Goal: Transaction & Acquisition: Subscribe to service/newsletter

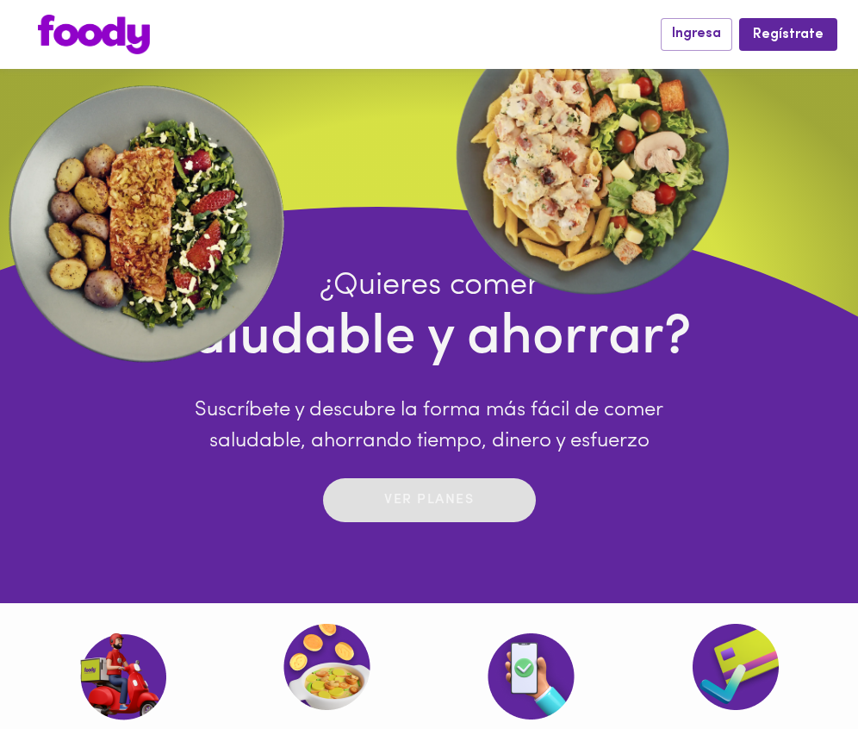
click at [438, 494] on p "Ver planes" at bounding box center [429, 500] width 90 height 20
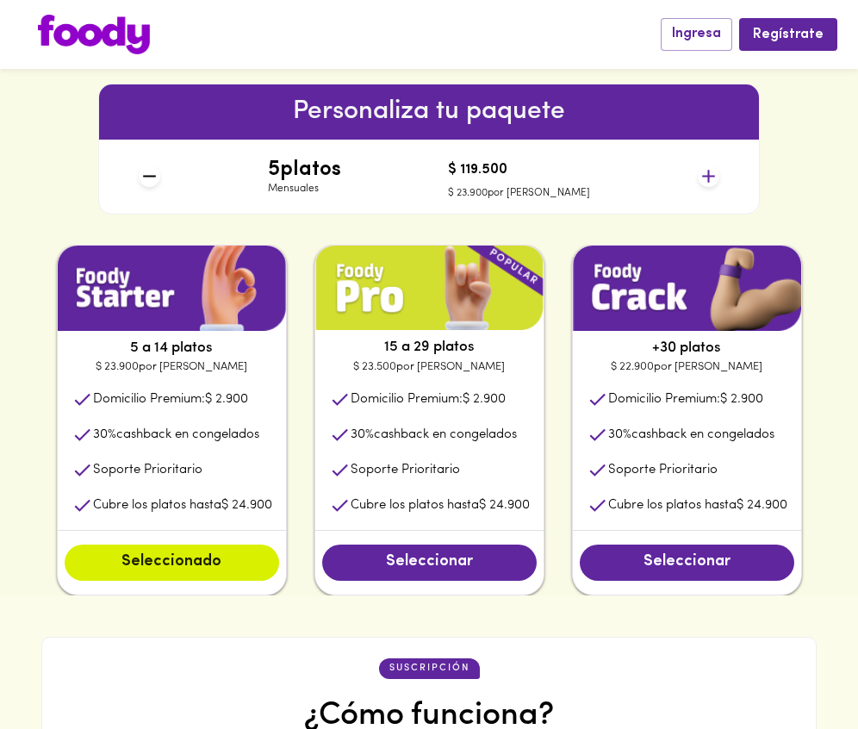
scroll to position [861, 0]
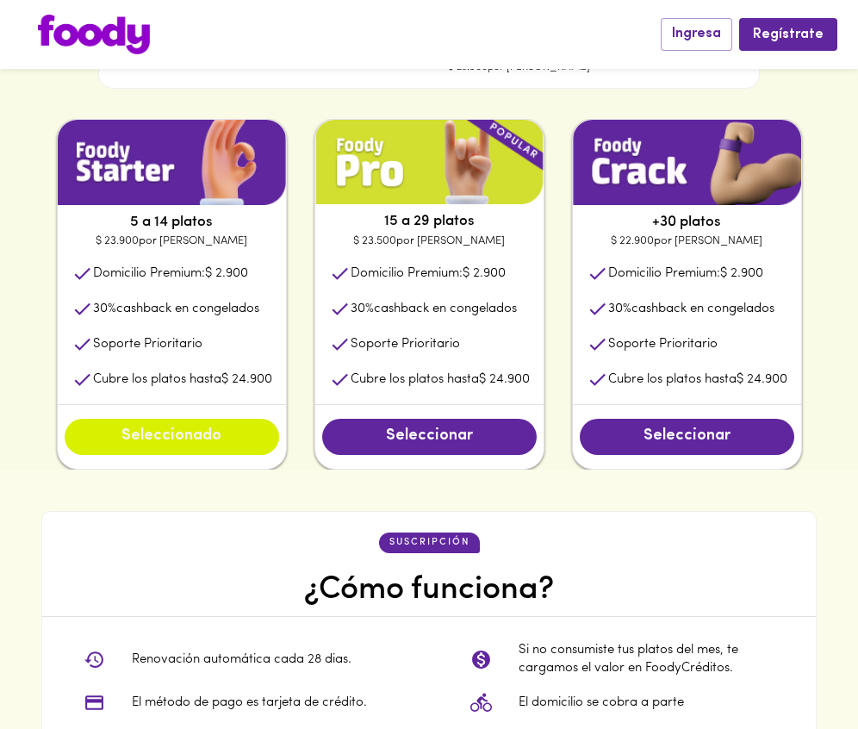
click at [214, 429] on span "Seleccionado" at bounding box center [172, 436] width 180 height 19
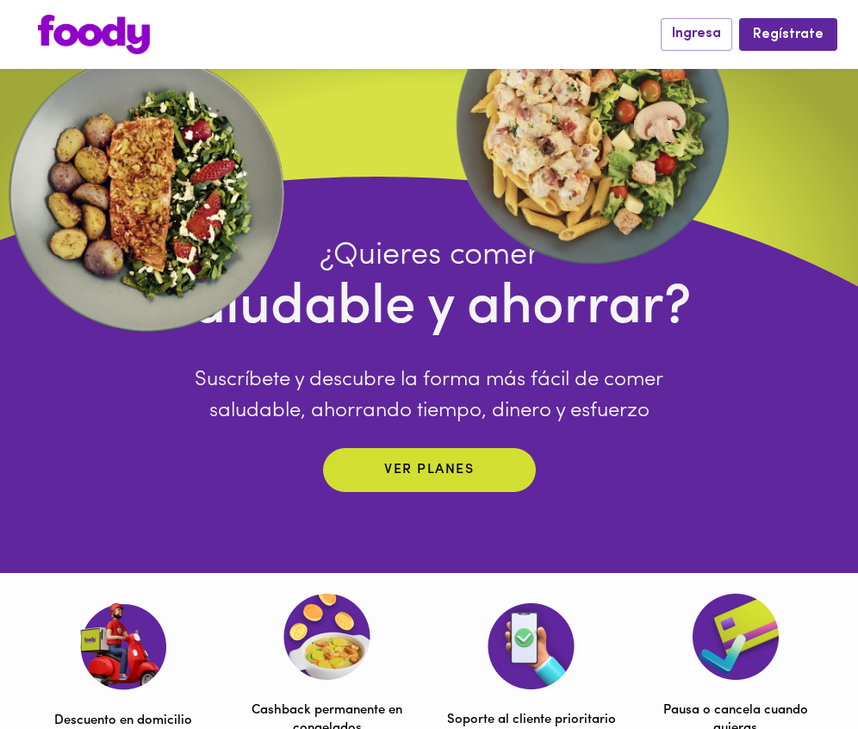
scroll to position [0, 0]
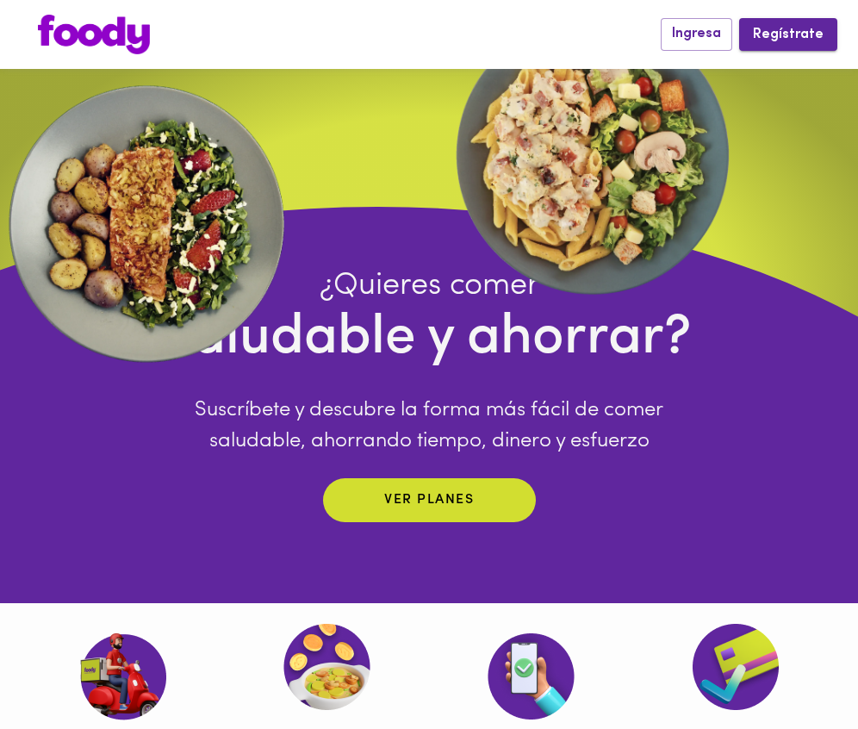
click at [817, 35] on span "Regístrate" at bounding box center [788, 35] width 71 height 16
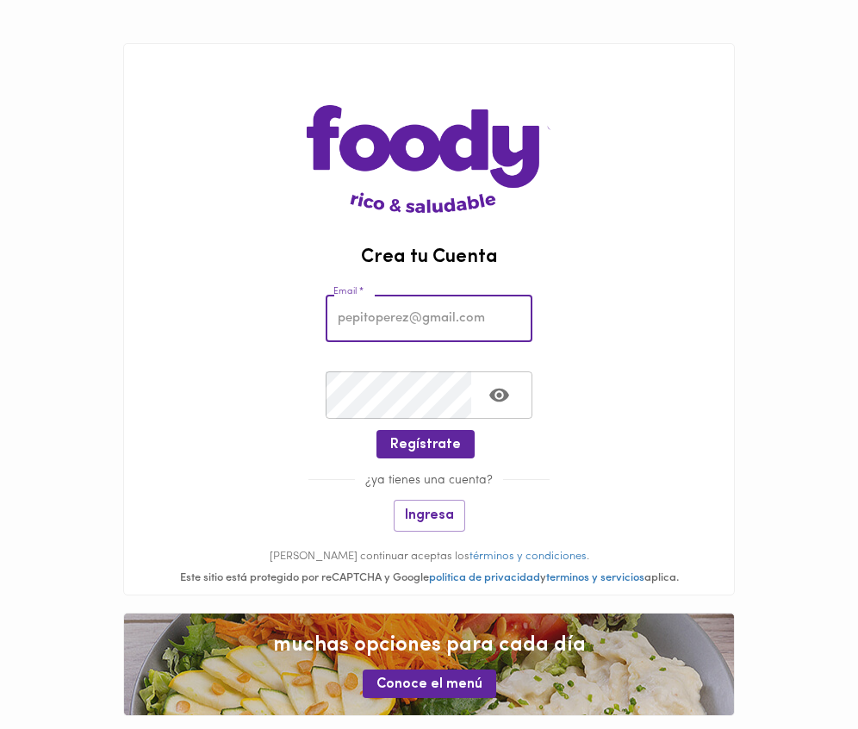
click at [401, 318] on input "email" at bounding box center [429, 318] width 207 height 47
type input "[EMAIL_ADDRESS][DOMAIN_NAME]"
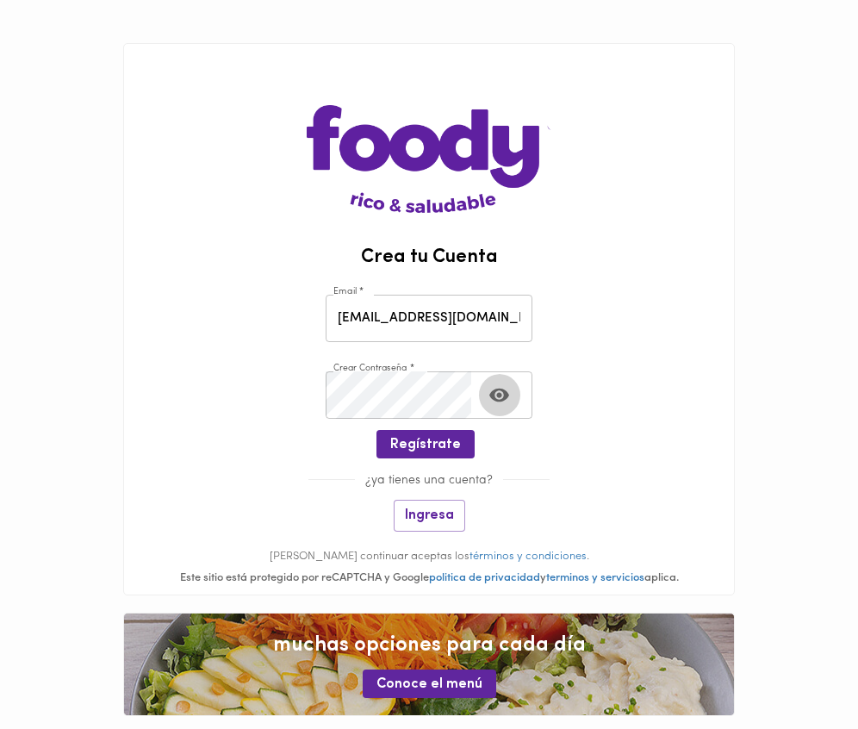
click at [510, 389] on button "Toggle password visibility" at bounding box center [499, 395] width 42 height 42
click at [430, 451] on span "Regístrate" at bounding box center [425, 445] width 71 height 16
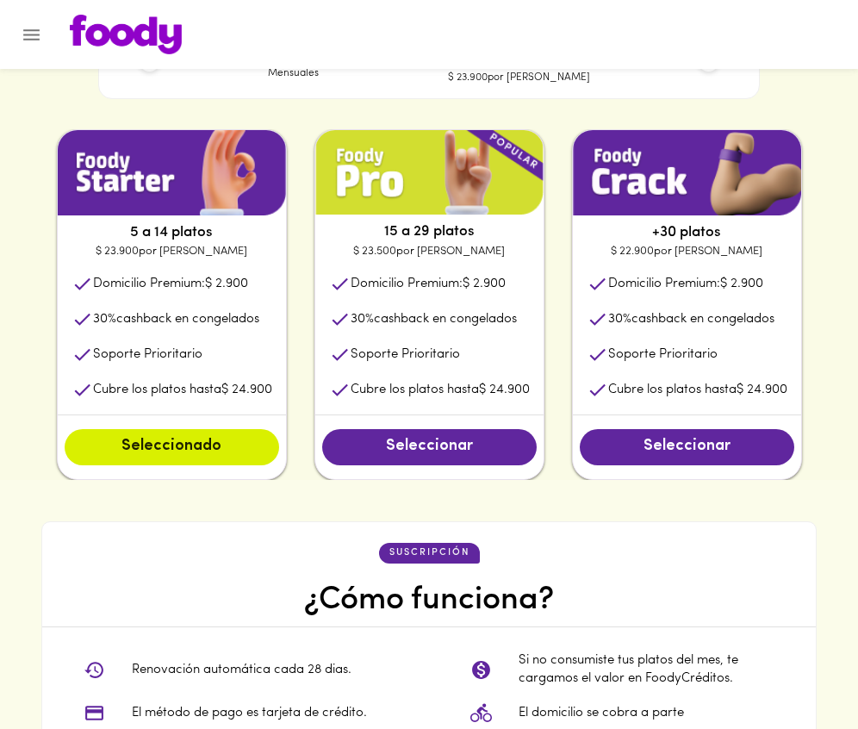
scroll to position [947, 0]
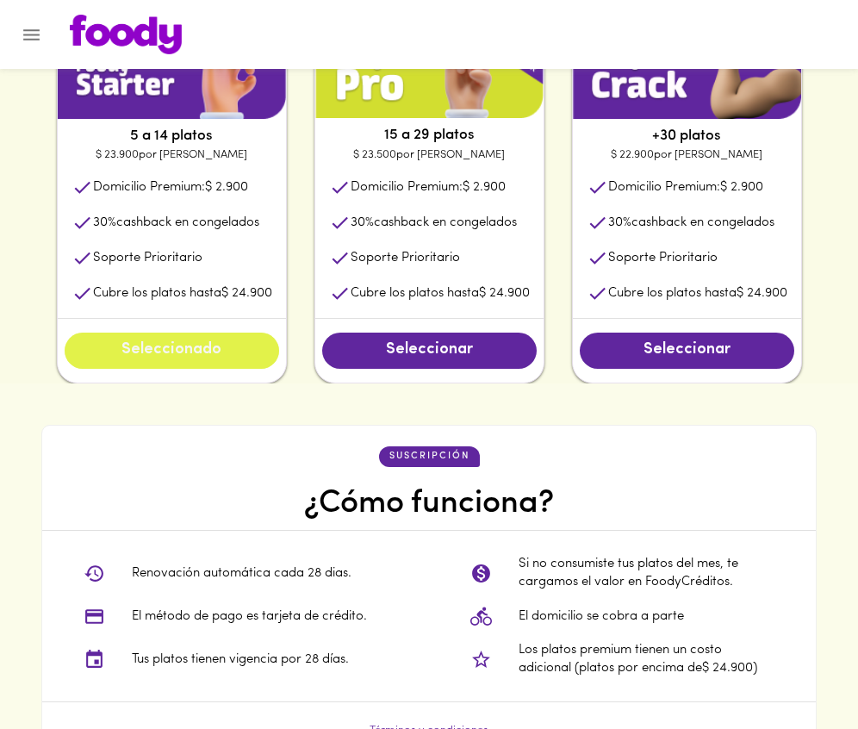
click at [209, 360] on span "Seleccionado" at bounding box center [172, 350] width 180 height 19
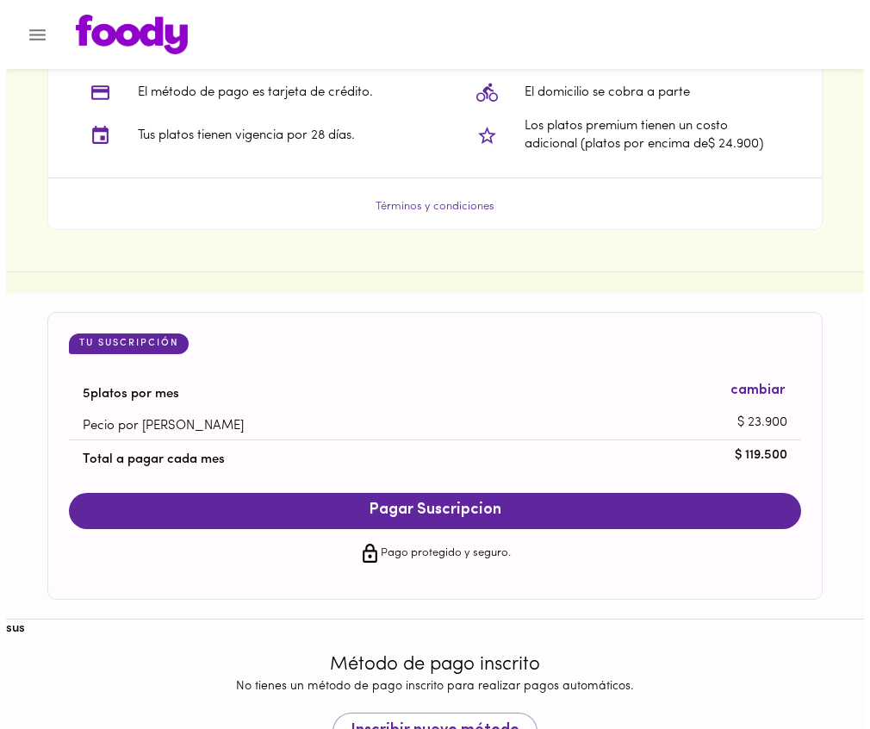
scroll to position [1543, 0]
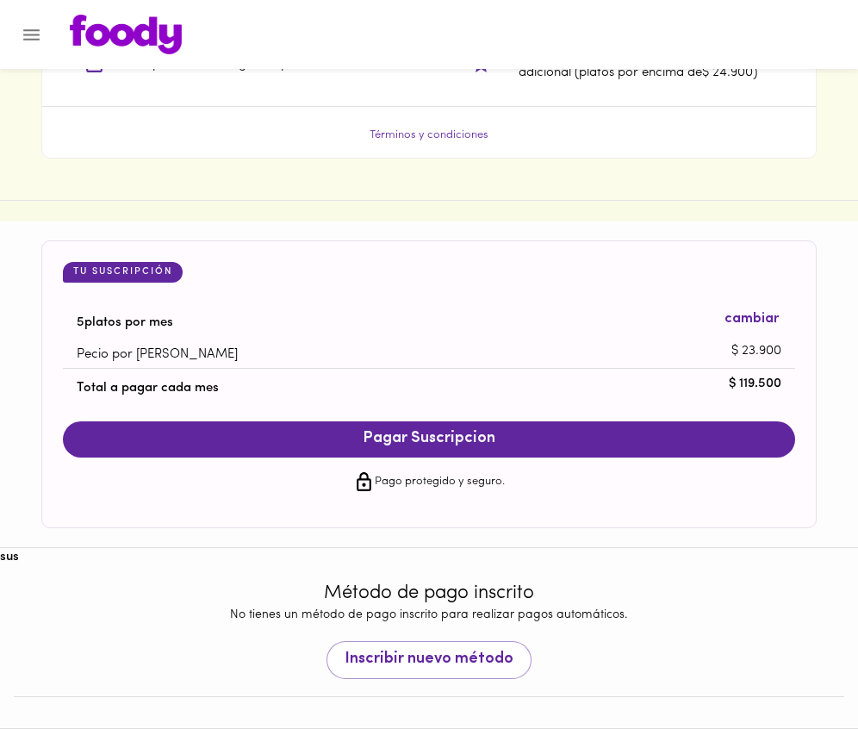
click at [379, 421] on button "Pagar Suscripcion" at bounding box center [429, 439] width 732 height 36
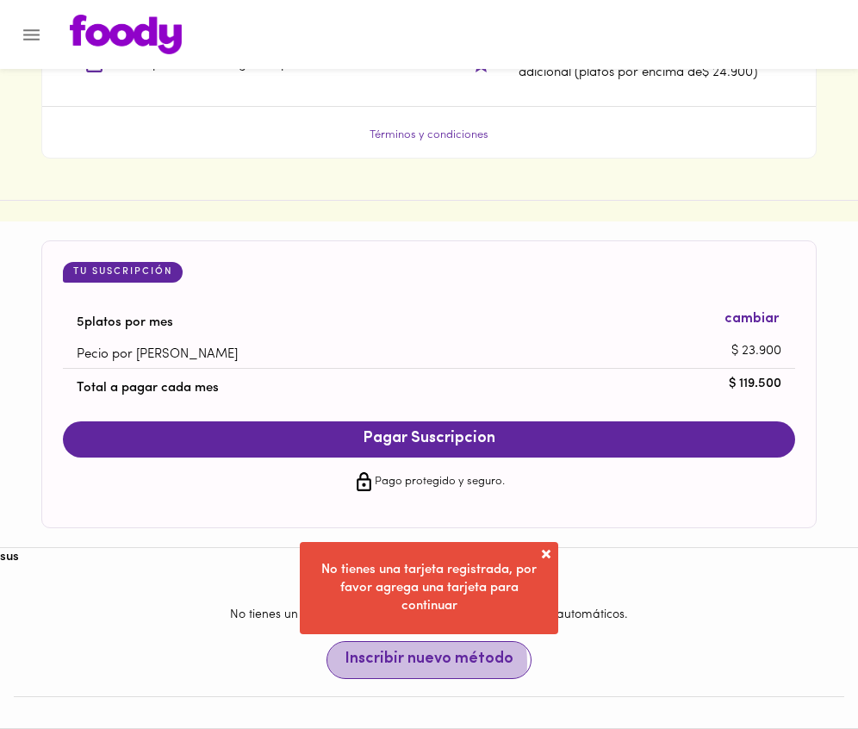
click at [418, 662] on span "Inscribir nuevo método" at bounding box center [429, 659] width 169 height 19
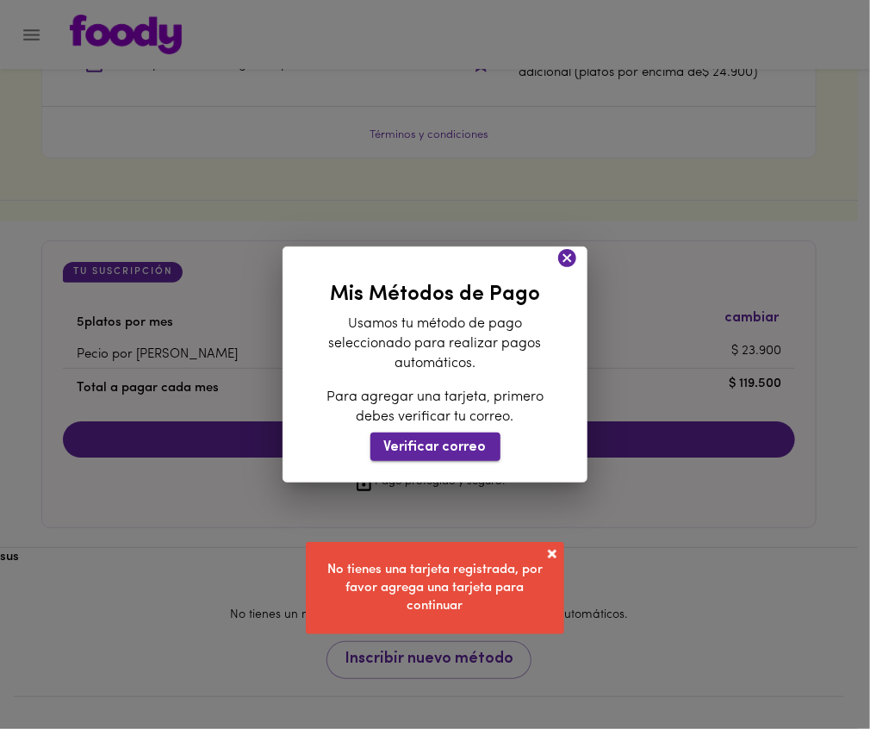
click at [413, 443] on span "Verificar correo" at bounding box center [435, 447] width 102 height 16
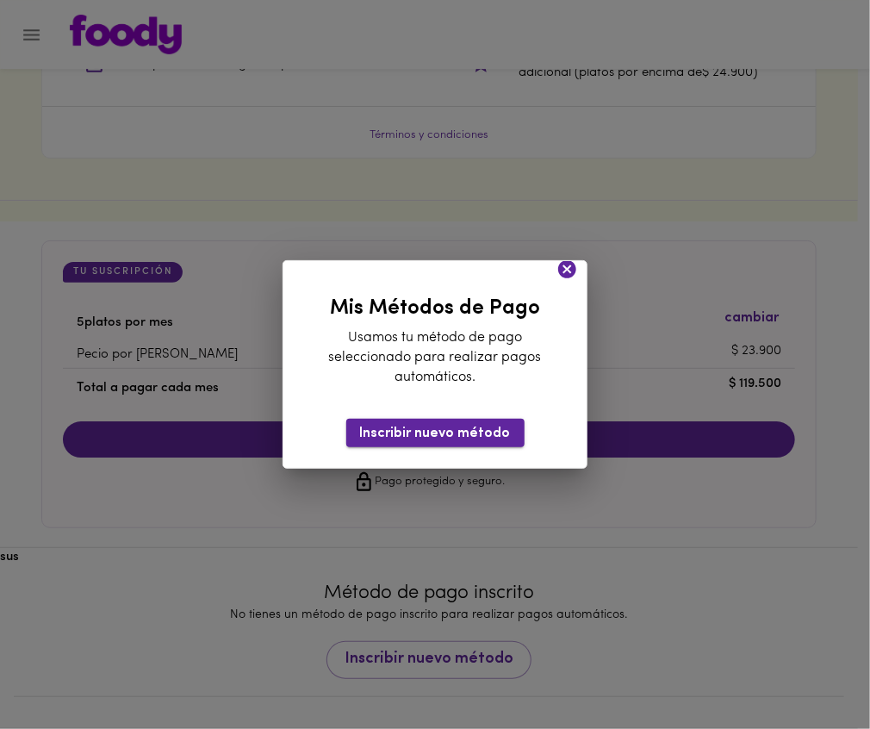
click at [429, 428] on span "Inscribir nuevo método" at bounding box center [435, 433] width 151 height 16
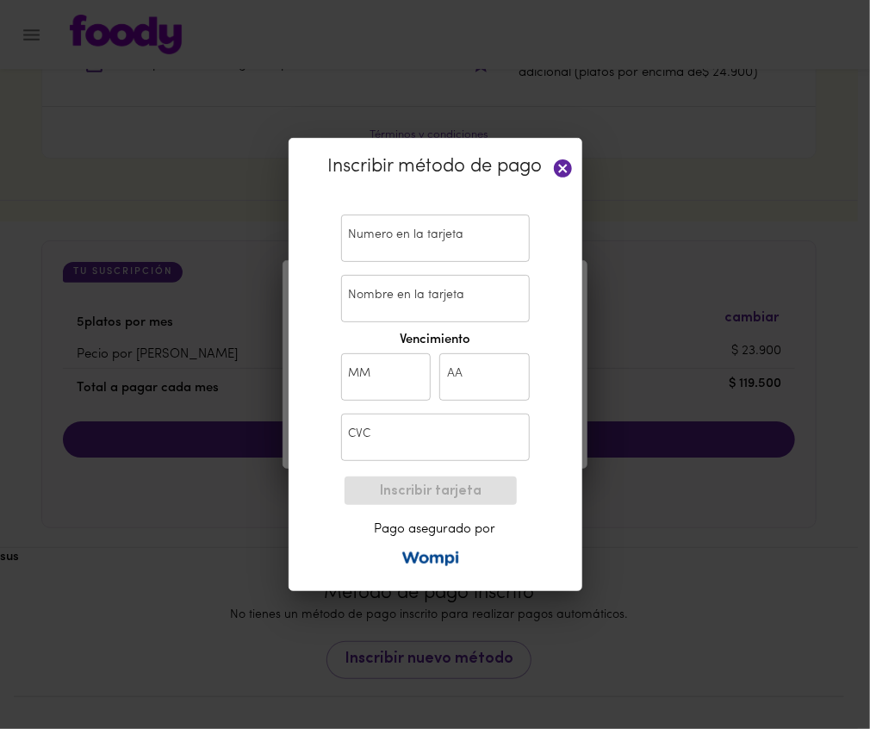
click at [427, 252] on input "text" at bounding box center [435, 237] width 189 height 47
click at [384, 239] on input "text" at bounding box center [435, 237] width 189 height 47
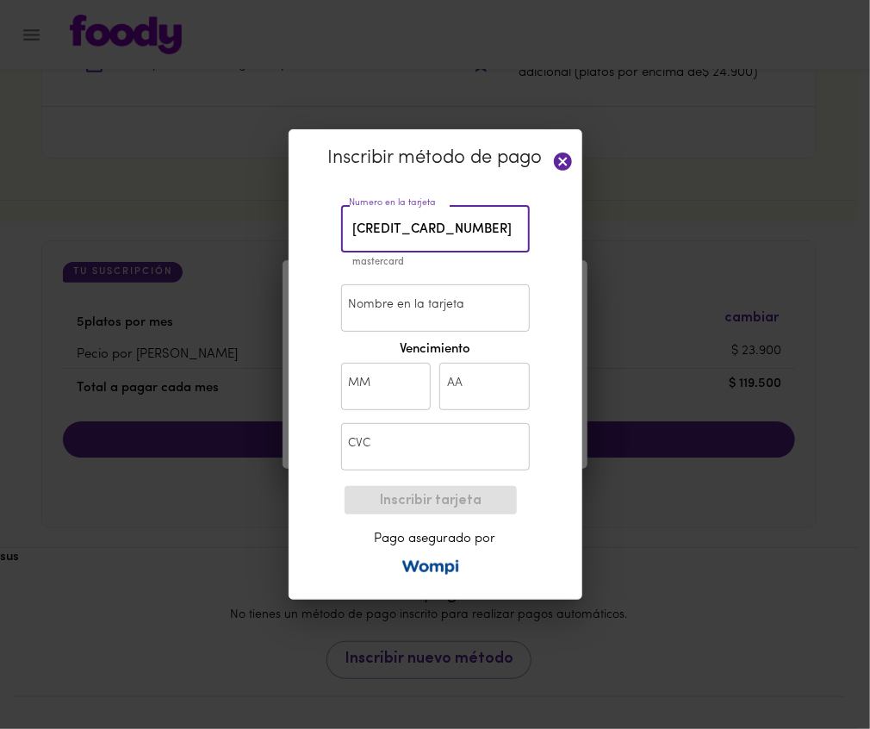
type input "[CREDIT_CARD_NUMBER]"
click at [376, 299] on input "Nombre en la tarjeta" at bounding box center [435, 307] width 189 height 47
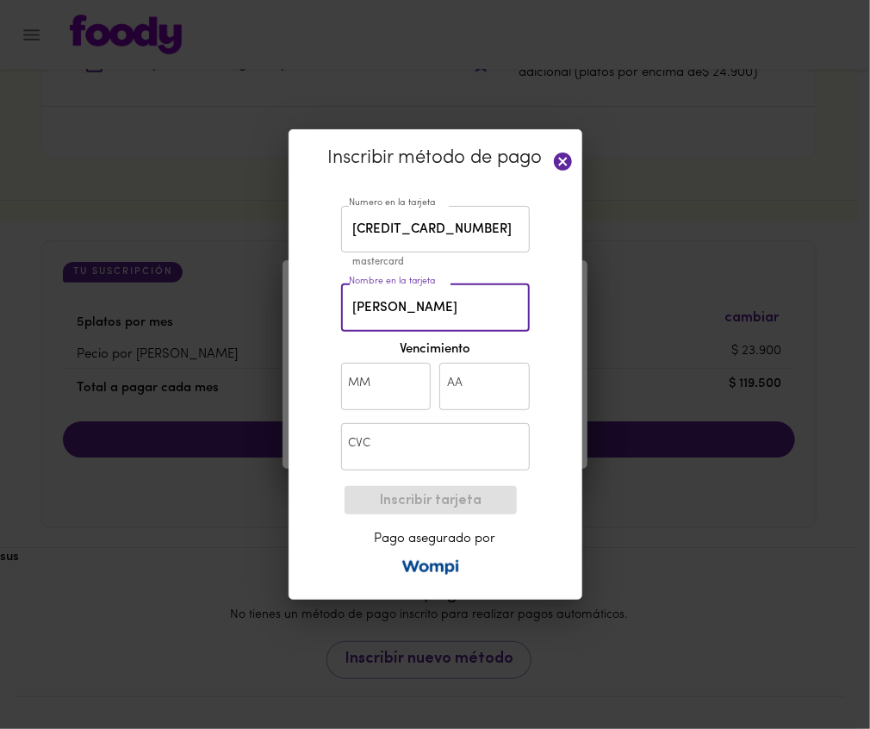
type input "[PERSON_NAME]"
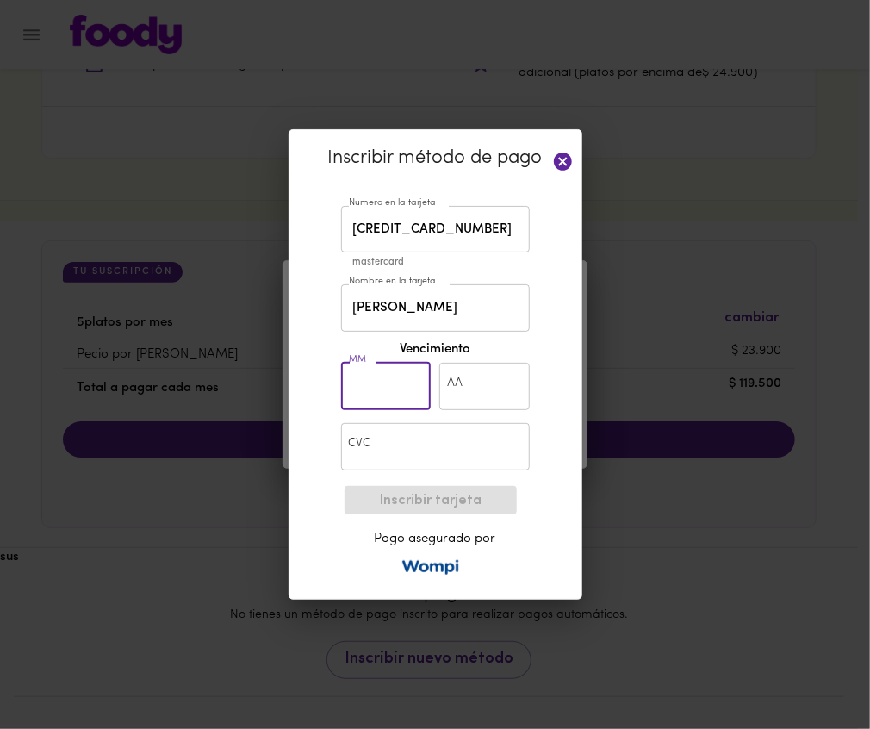
click at [392, 366] on input "text" at bounding box center [386, 386] width 90 height 47
type input "06"
click at [481, 382] on input "text" at bounding box center [484, 386] width 90 height 47
type input "29"
click at [409, 462] on input "text" at bounding box center [435, 446] width 189 height 47
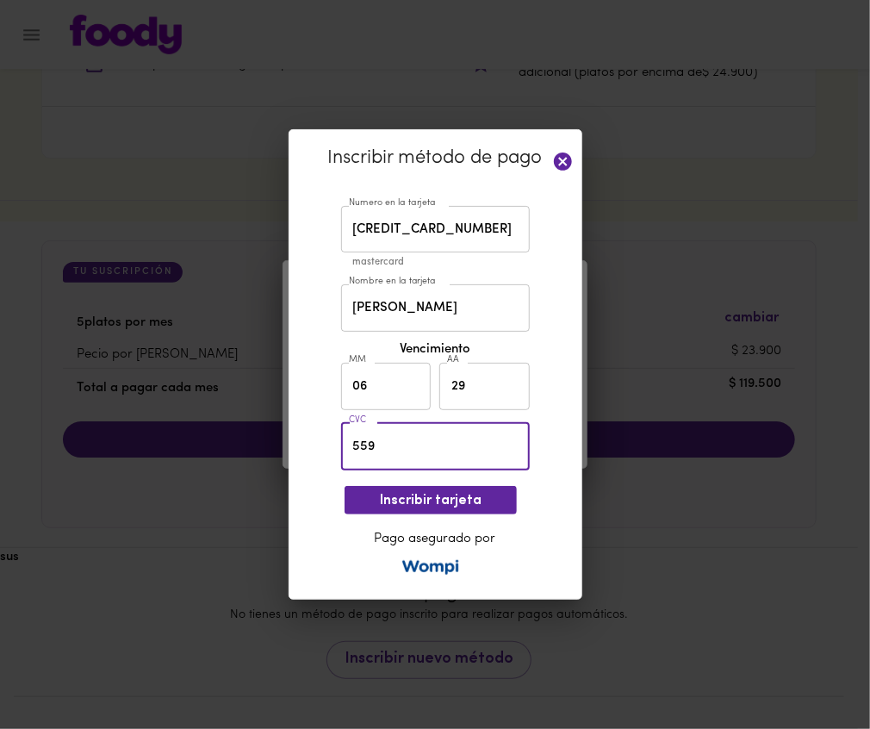
type input "559"
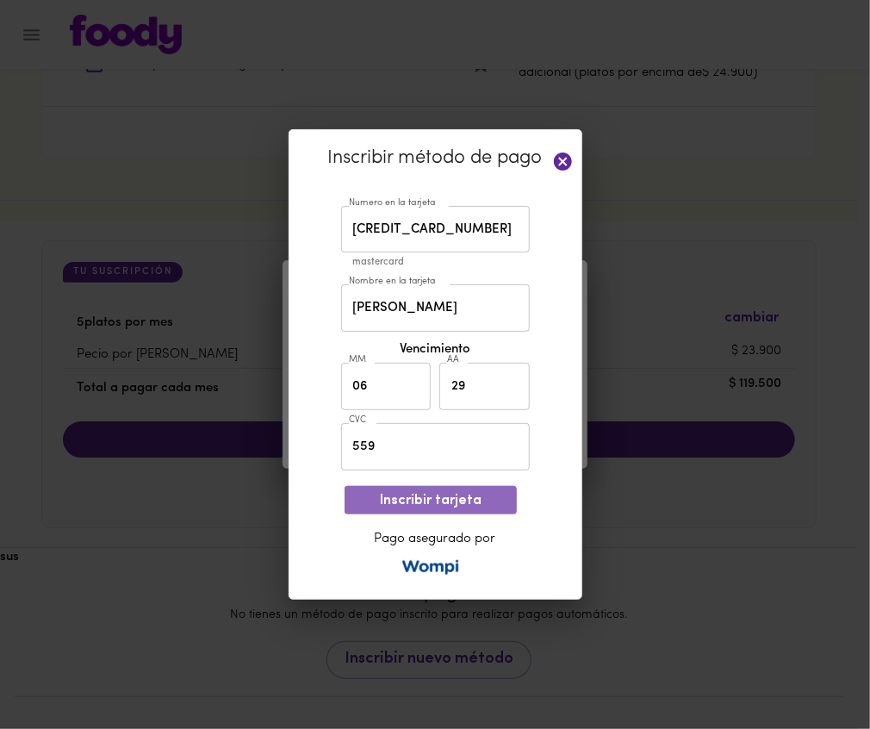
click at [432, 504] on span "Inscribir tarjeta" at bounding box center [430, 501] width 145 height 16
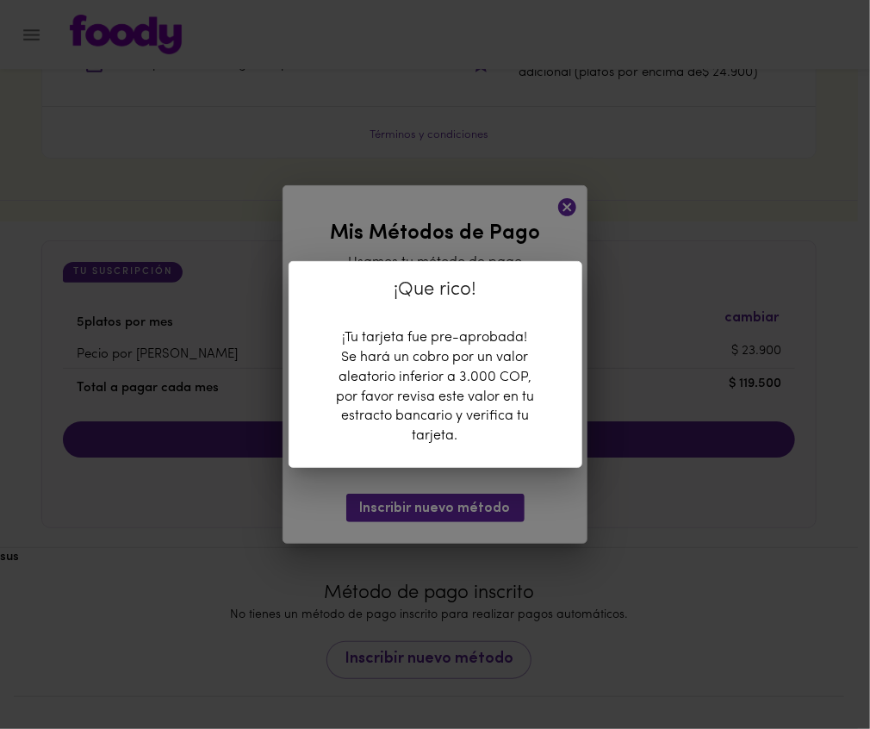
click at [480, 447] on div "¡Que rico! ¡Tu tarjeta fue pre-aprobada! Se hará un cobro por un valor aleatori…" at bounding box center [436, 364] width 294 height 207
click at [476, 471] on div "¡Que rico! ¡Tu tarjeta fue pre-aprobada! Se hará un cobro por un valor aleatori…" at bounding box center [435, 364] width 870 height 729
click at [486, 318] on div "¡Que rico!" at bounding box center [435, 295] width 292 height 66
click at [458, 252] on div "¡Que rico! ¡Tu tarjeta fue pre-aprobada! Se hará un cobro por un valor aleatori…" at bounding box center [435, 364] width 870 height 729
click at [469, 242] on div "¡Que rico! ¡Tu tarjeta fue pre-aprobada! Se hará un cobro por un valor aleatori…" at bounding box center [435, 364] width 870 height 729
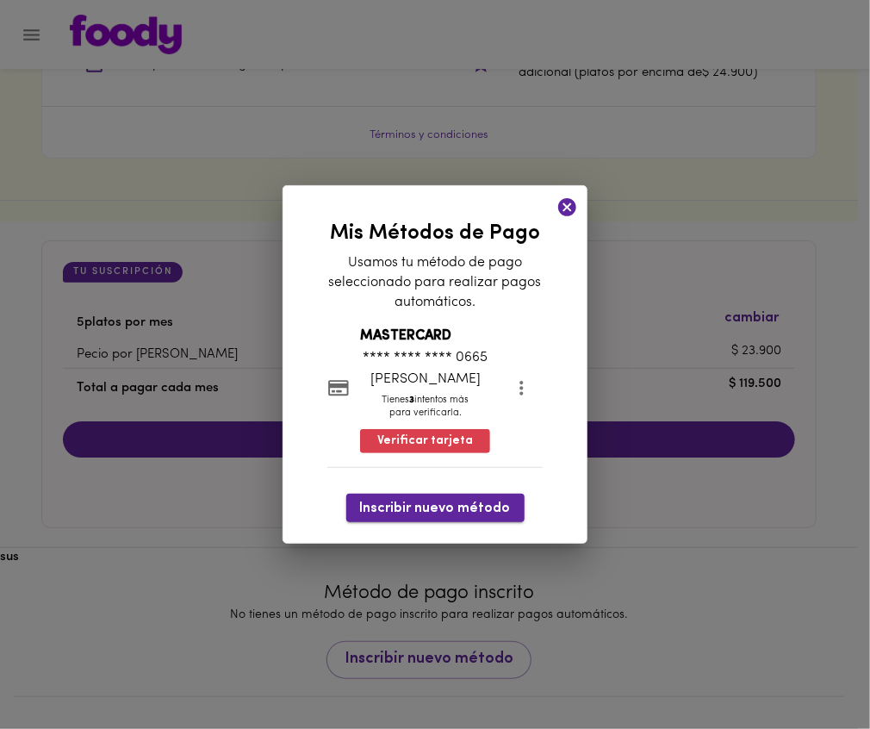
click at [432, 515] on span "Inscribir nuevo método" at bounding box center [435, 508] width 151 height 16
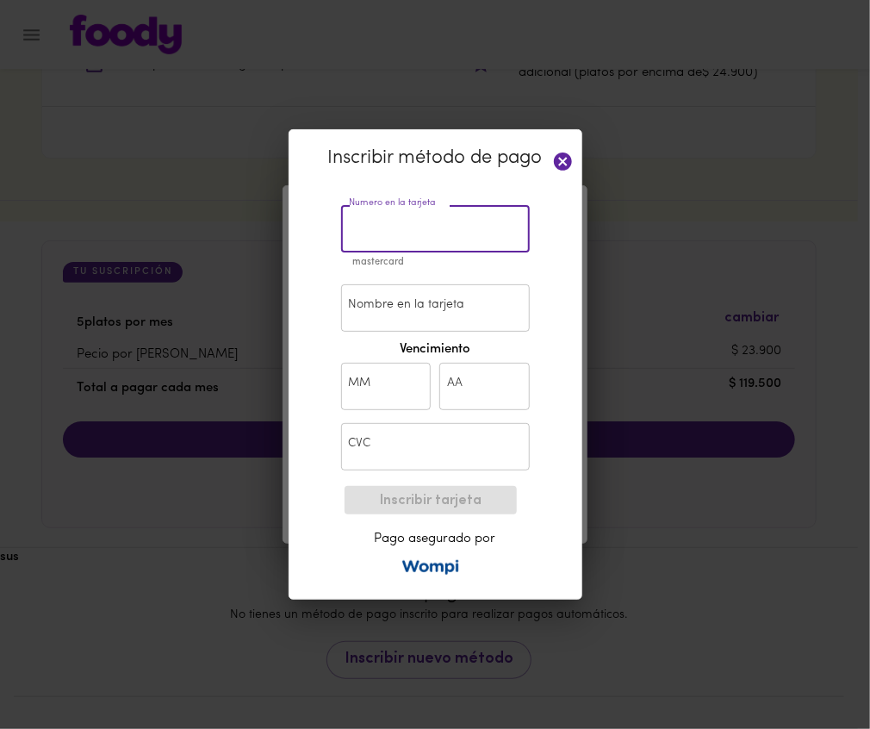
click at [429, 233] on input "text" at bounding box center [435, 229] width 189 height 47
click at [415, 236] on input "text" at bounding box center [435, 229] width 189 height 47
type input "[CREDIT_CARD_NUMBER]"
click at [396, 292] on input "Nombre en la tarjeta" at bounding box center [435, 307] width 189 height 47
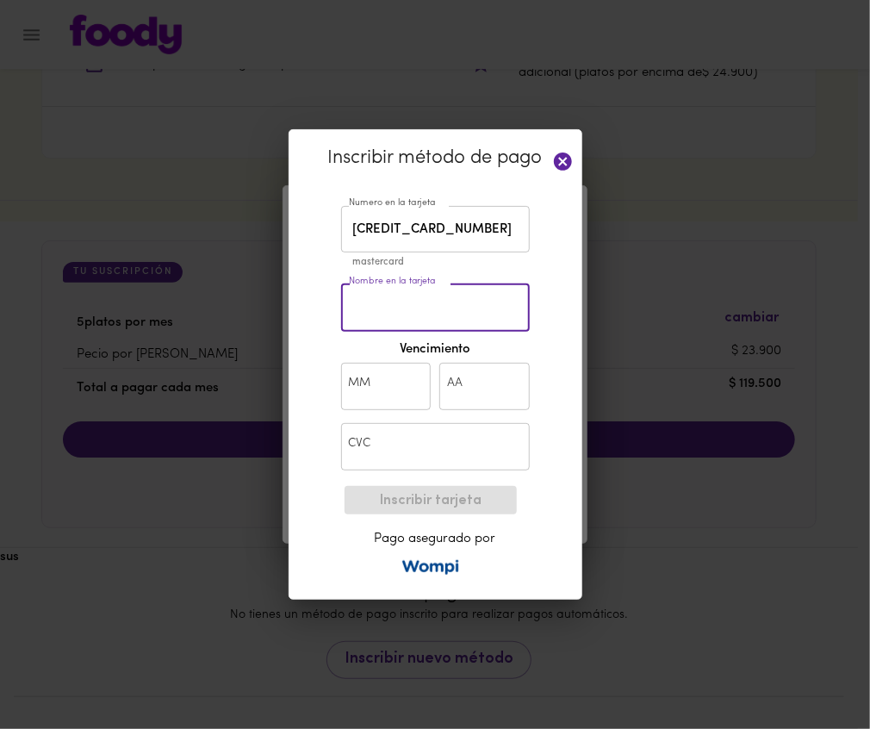
type input "[PERSON_NAME]"
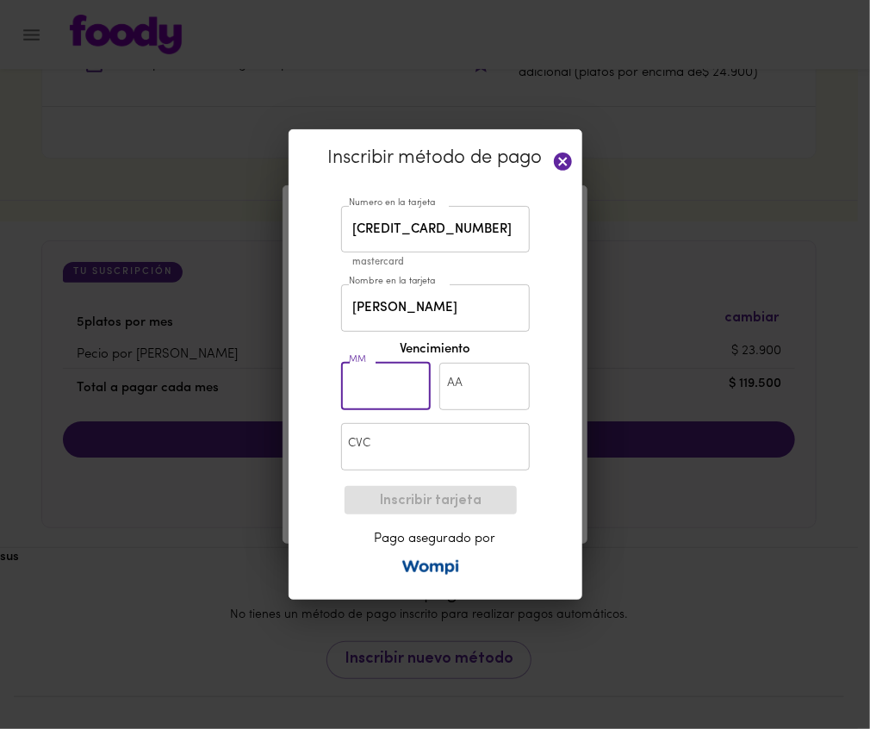
click at [373, 401] on input "text" at bounding box center [386, 386] width 90 height 47
type input "11"
click at [480, 394] on input "text" at bounding box center [484, 386] width 90 height 47
type input "27"
click at [400, 455] on input "text" at bounding box center [435, 446] width 189 height 47
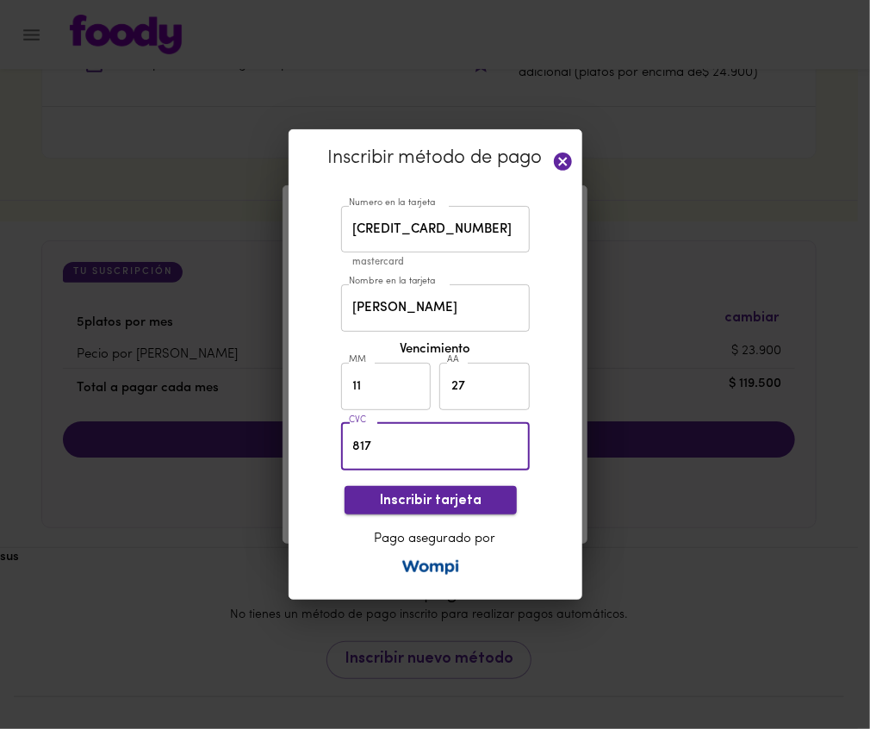
type input "817"
click at [417, 496] on span "Inscribir tarjeta" at bounding box center [430, 501] width 145 height 16
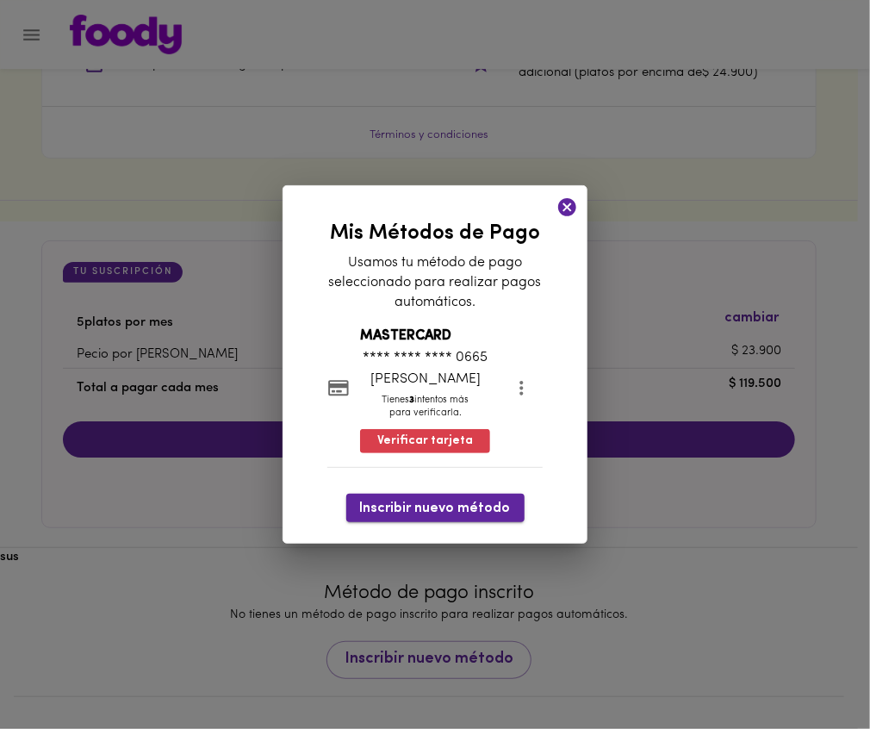
click at [419, 507] on span "Inscribir nuevo método" at bounding box center [435, 508] width 151 height 16
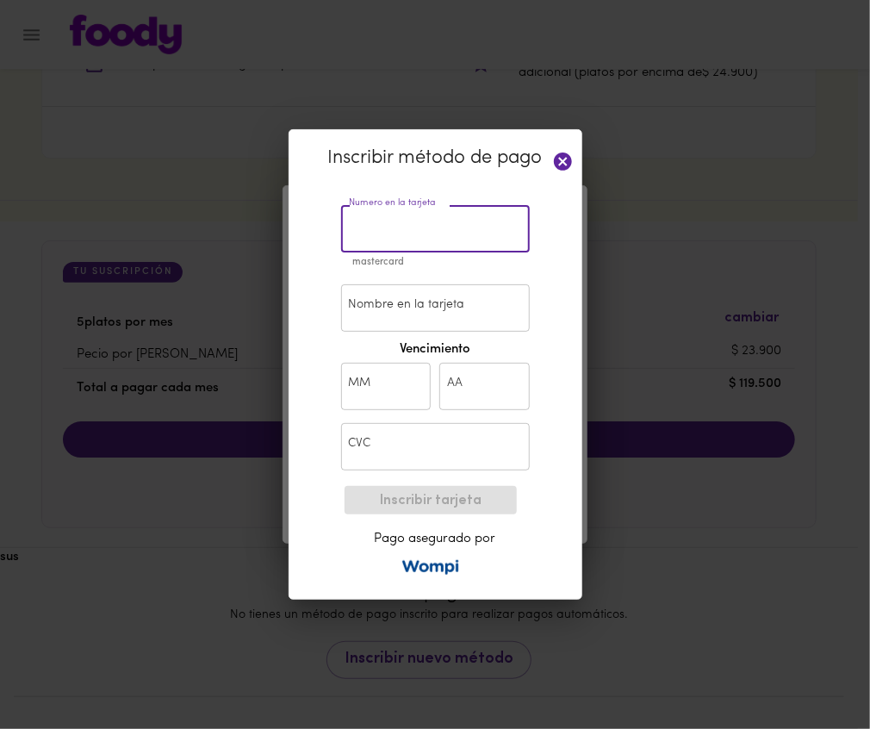
click at [395, 215] on input "text" at bounding box center [435, 229] width 189 height 47
type input "[CREDIT_CARD_NUMBER]"
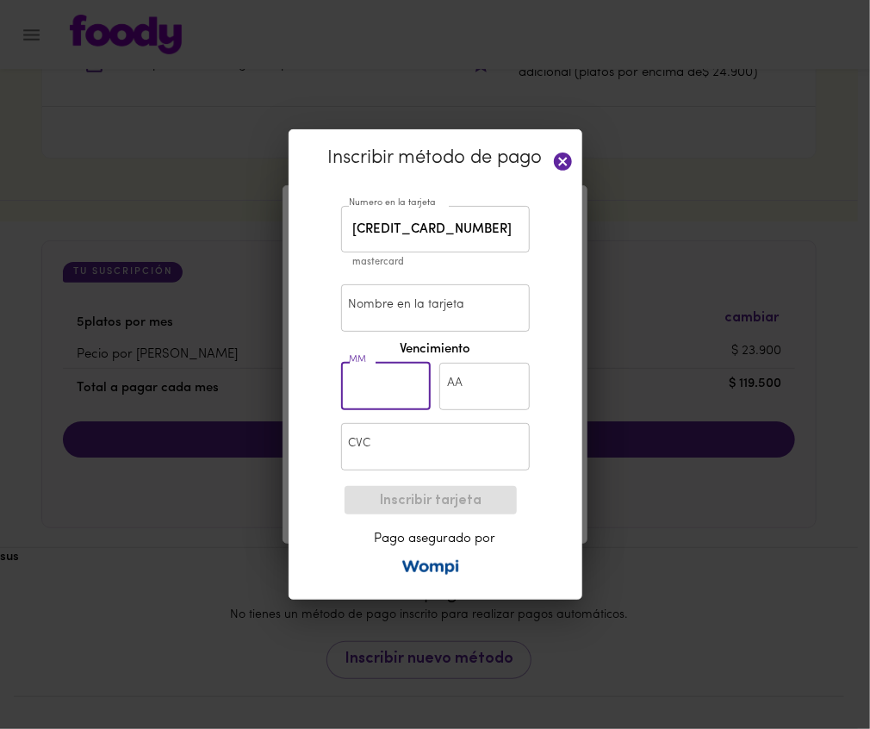
click at [371, 389] on input "text" at bounding box center [386, 386] width 90 height 47
type input "01"
click at [487, 385] on input "text" at bounding box center [484, 386] width 90 height 47
type input "26"
click at [407, 455] on input "text" at bounding box center [435, 446] width 189 height 47
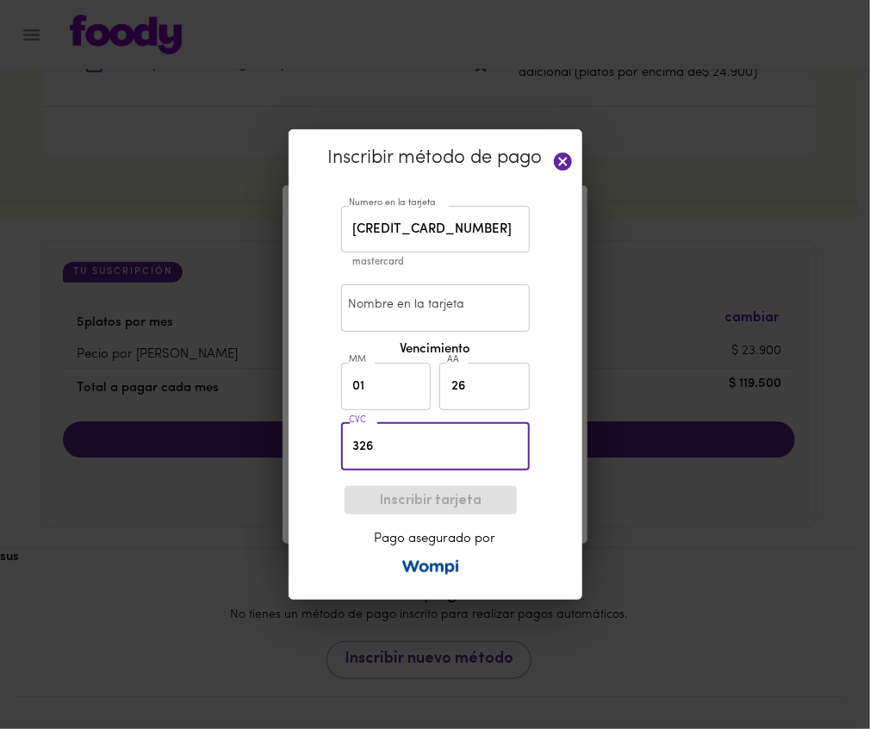
type input "326"
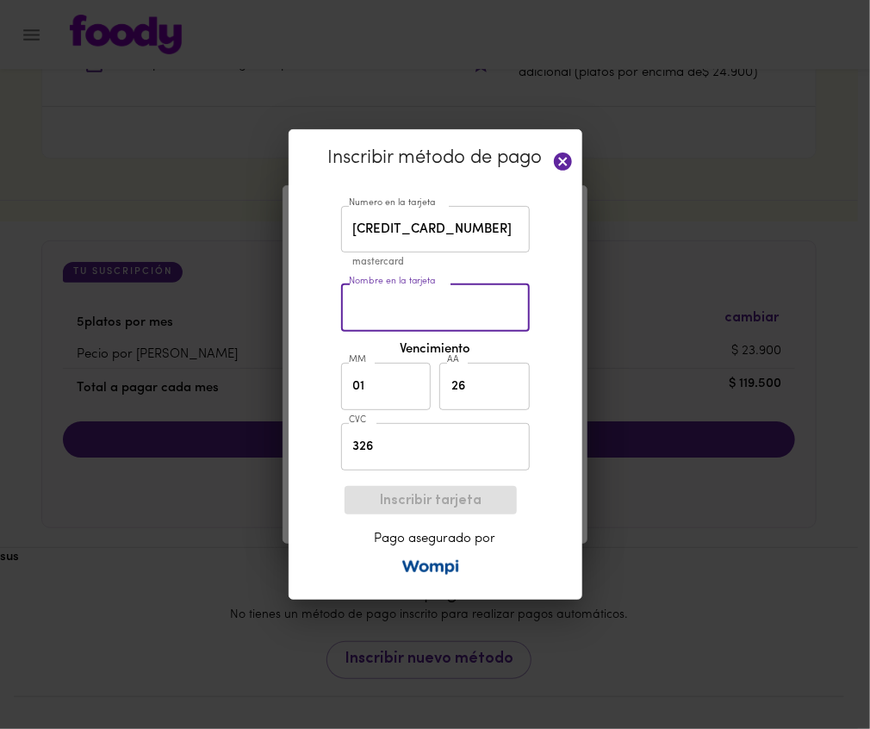
click at [460, 303] on input "Nombre en la tarjeta" at bounding box center [435, 307] width 189 height 47
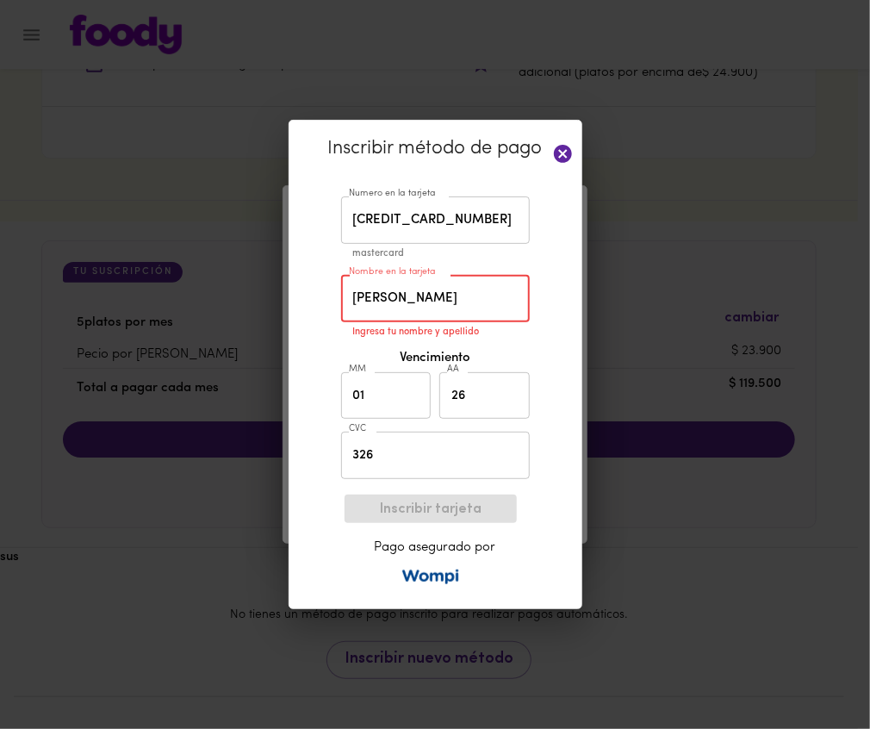
click at [405, 303] on input "[PERSON_NAME]" at bounding box center [435, 298] width 189 height 47
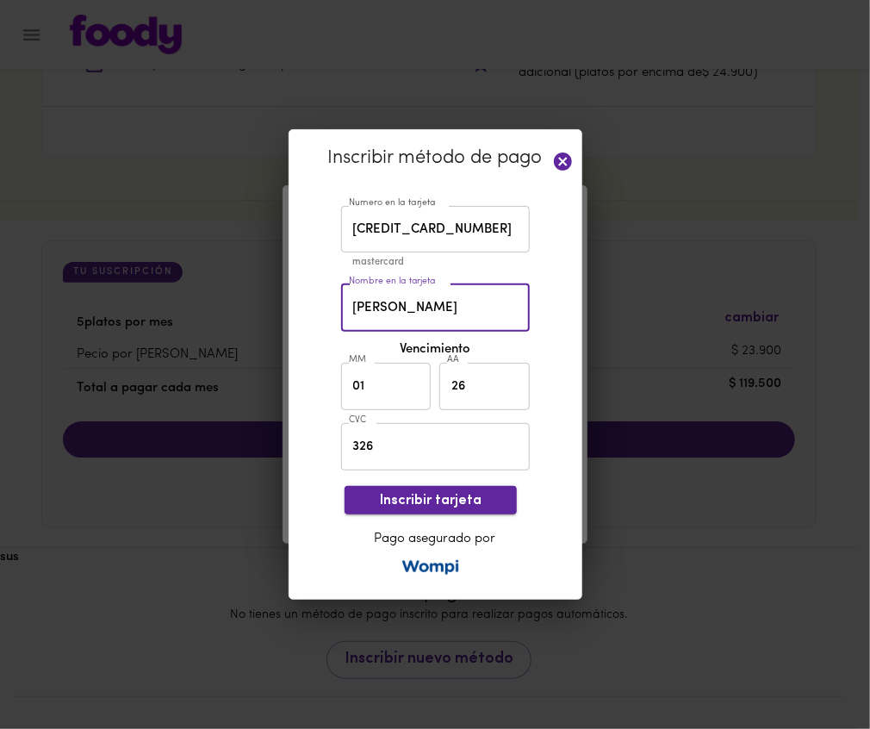
type input "[PERSON_NAME]"
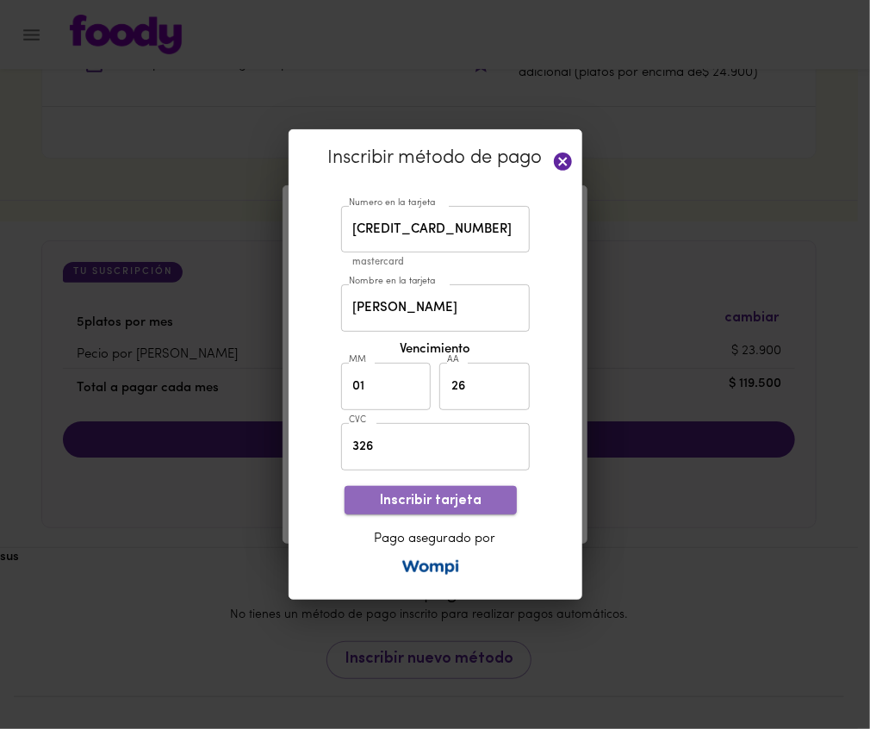
click at [496, 508] on button "Inscribir tarjeta" at bounding box center [431, 500] width 172 height 28
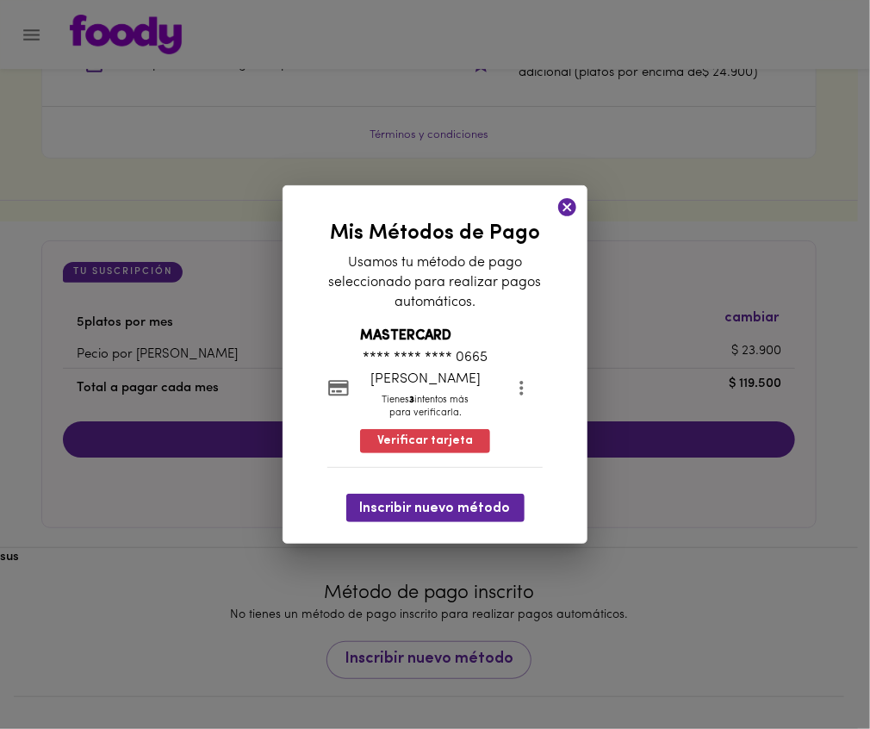
click at [575, 207] on icon at bounding box center [567, 207] width 18 height 18
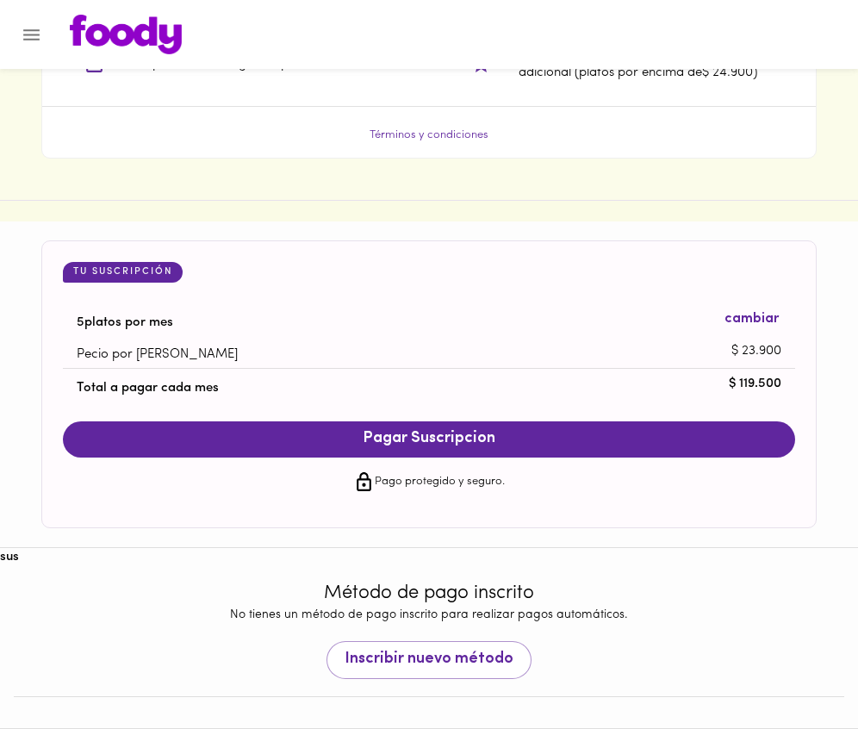
scroll to position [1499, 0]
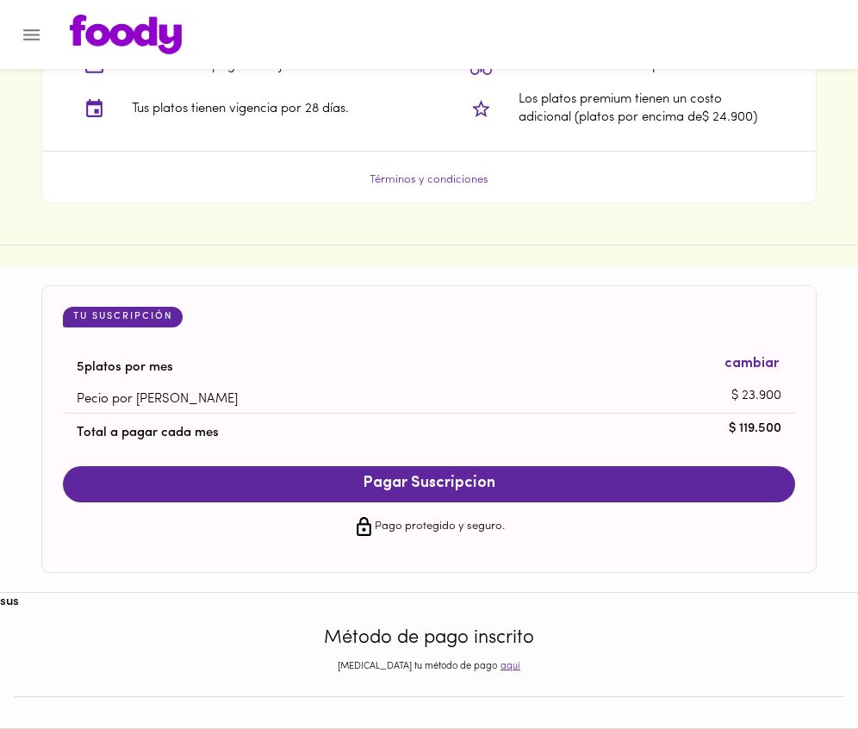
click at [93, 45] on img at bounding box center [126, 35] width 112 height 40
